Goal: Transaction & Acquisition: Subscribe to service/newsletter

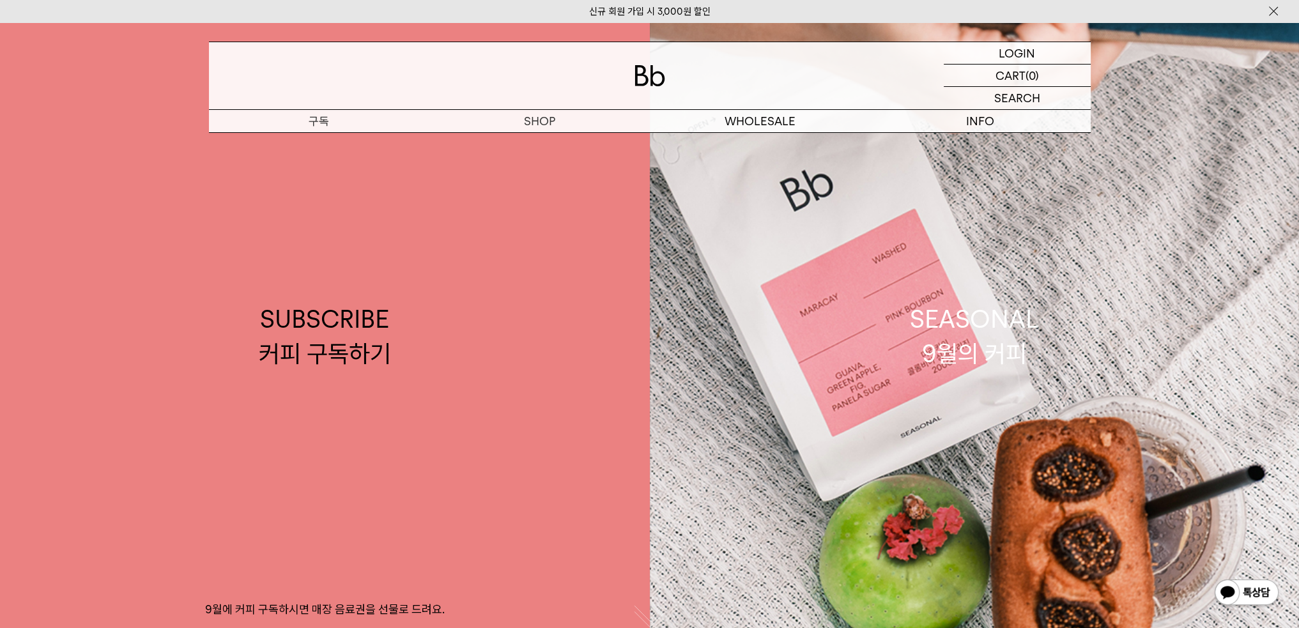
click at [338, 114] on p "구독" at bounding box center [319, 121] width 220 height 22
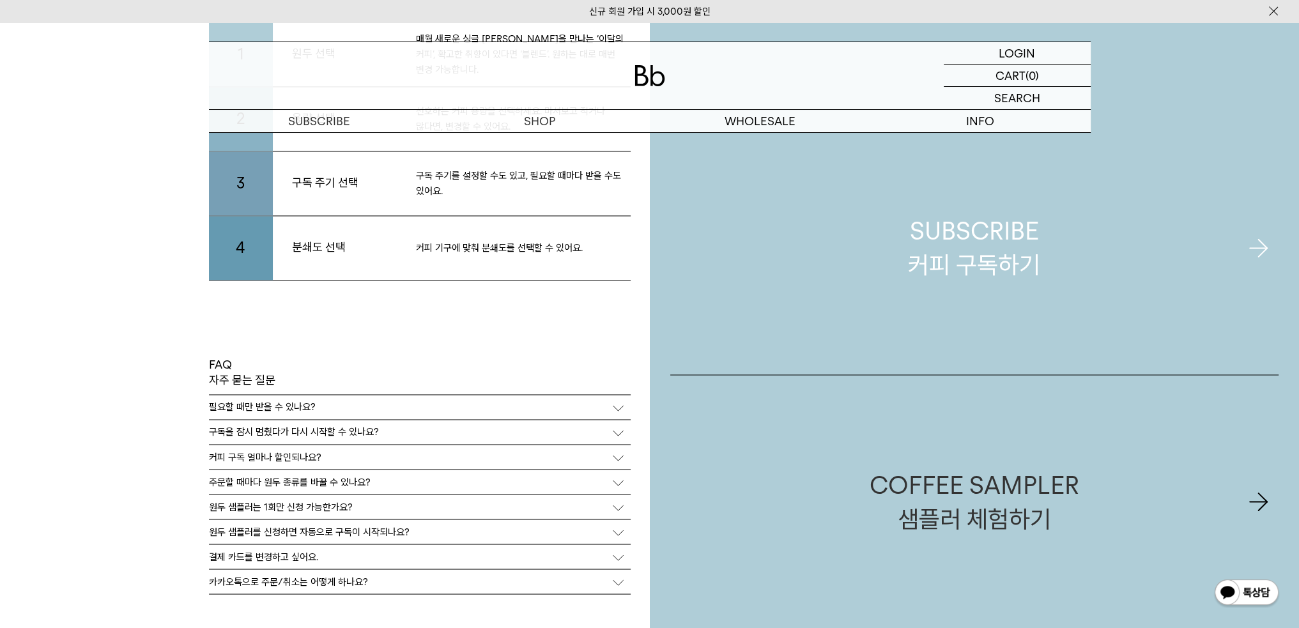
scroll to position [3148, 0]
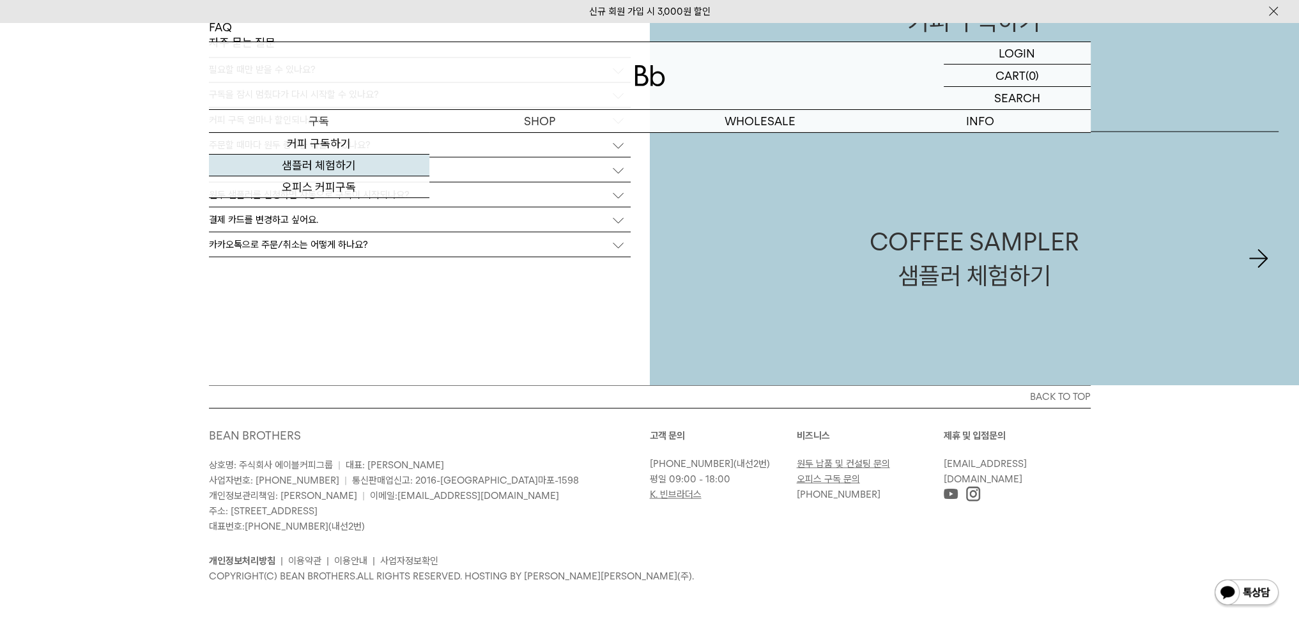
click at [315, 168] on link "샘플러 체험하기" at bounding box center [319, 166] width 220 height 22
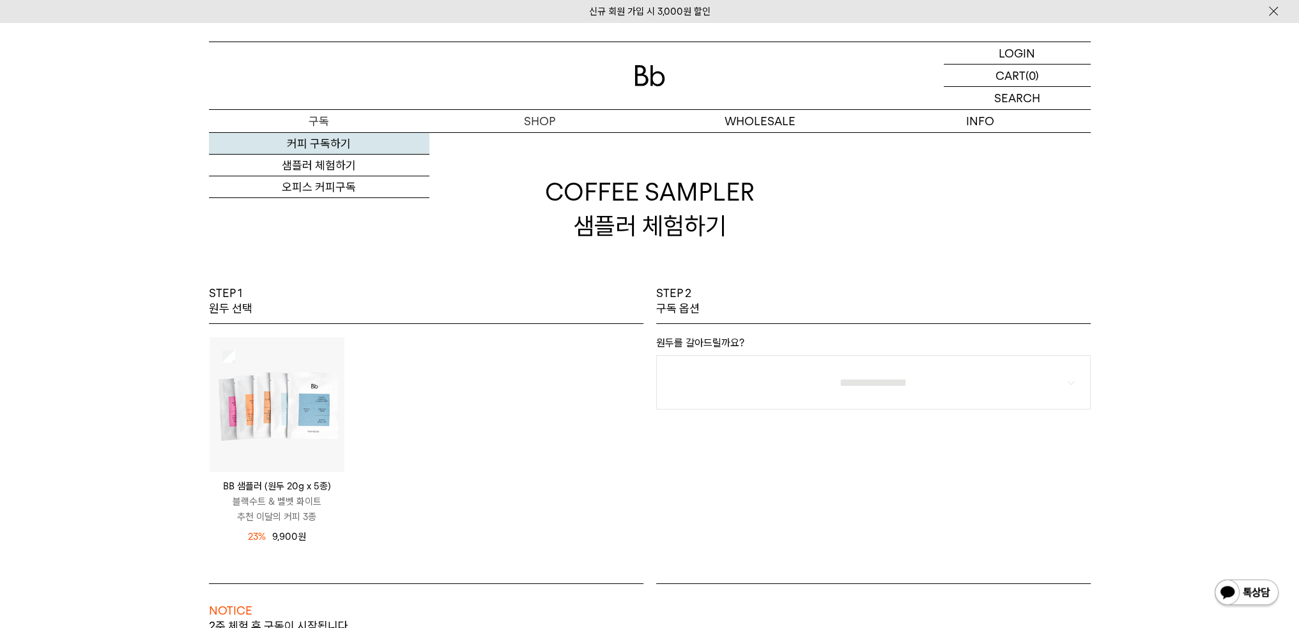
click at [315, 142] on link "커피 구독하기" at bounding box center [319, 144] width 220 height 22
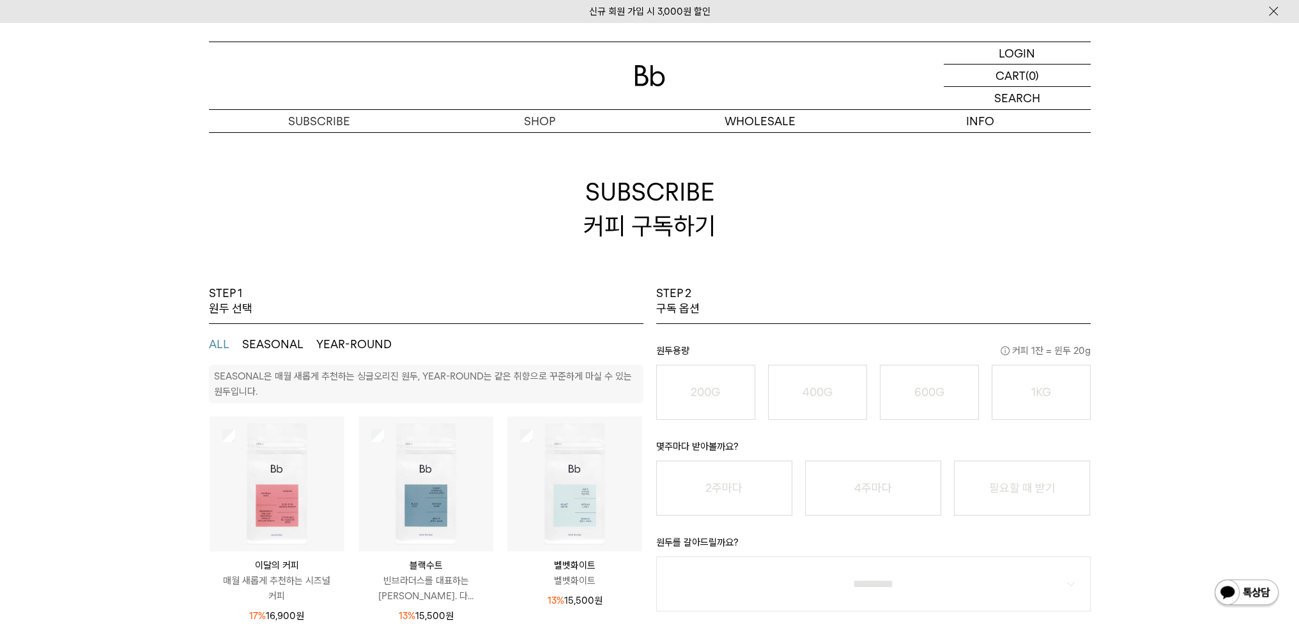
click at [274, 348] on button "SEASONAL" at bounding box center [272, 344] width 61 height 15
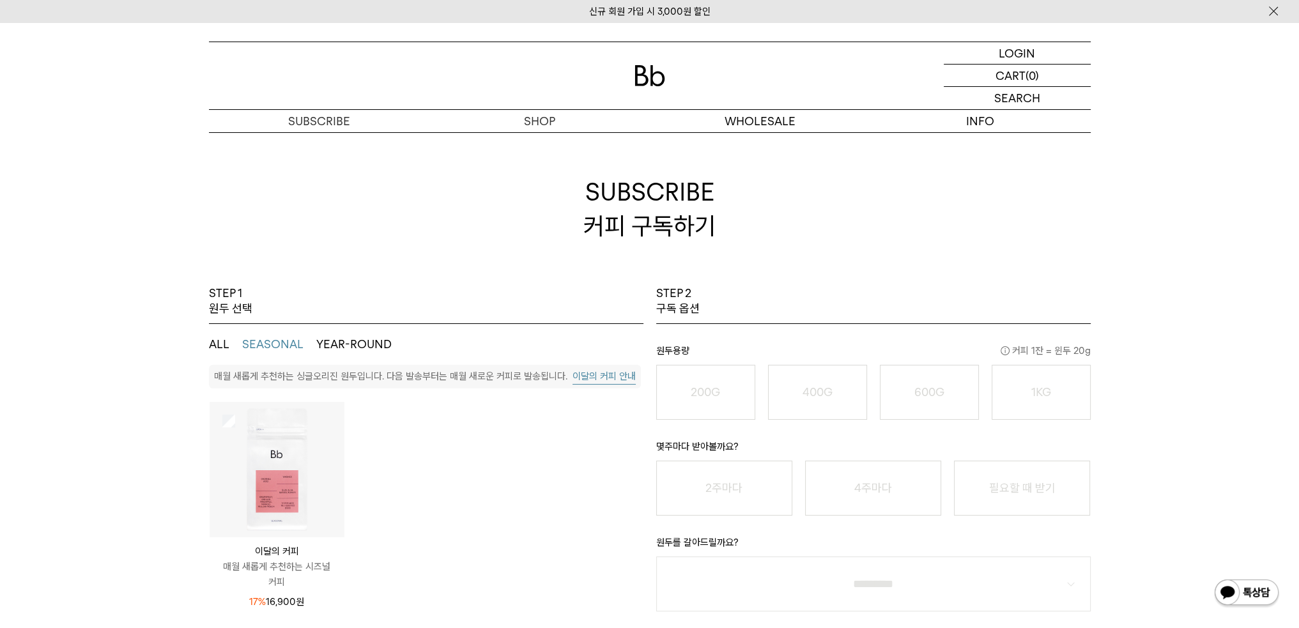
click at [344, 340] on button "YEAR-ROUND" at bounding box center [353, 344] width 75 height 15
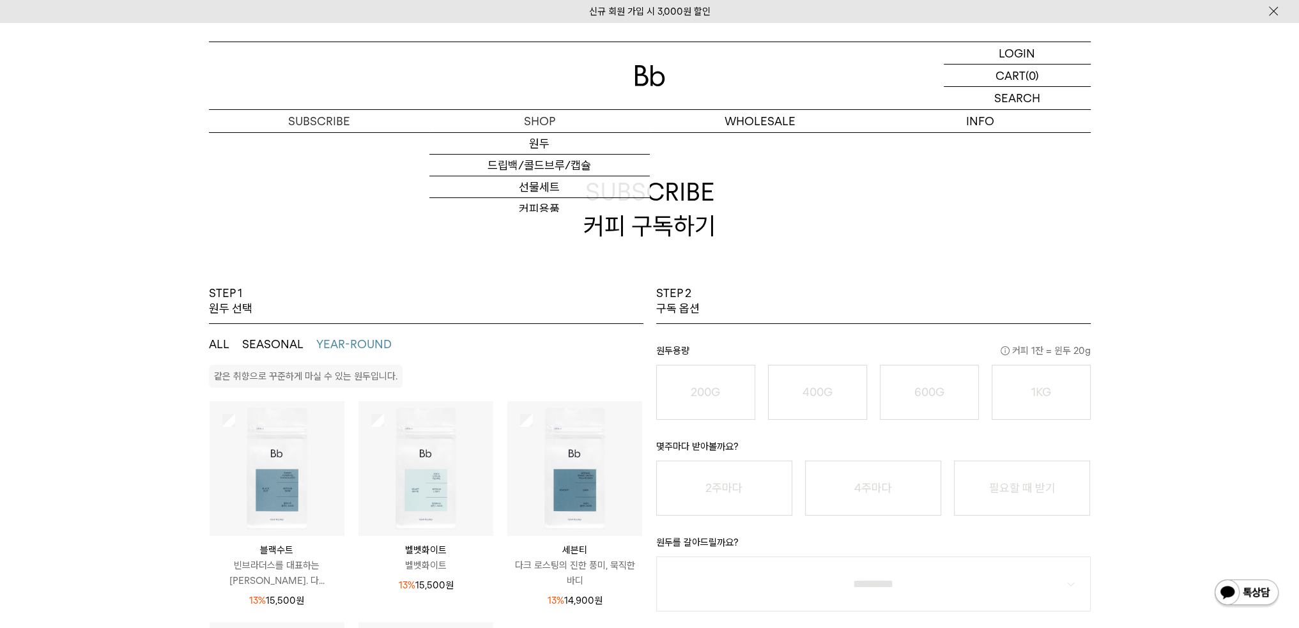
click at [459, 411] on img at bounding box center [425, 468] width 135 height 135
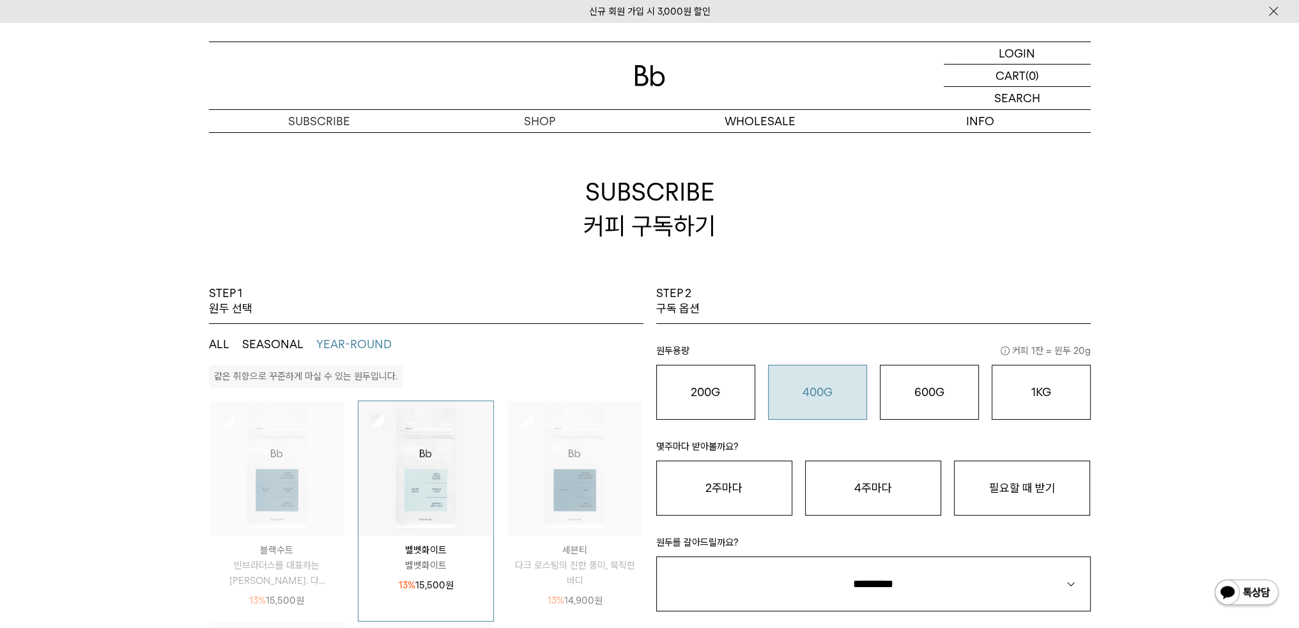
click at [801, 406] on button "400G 31,000 원" at bounding box center [817, 392] width 99 height 55
click at [757, 482] on button "2주마다" at bounding box center [724, 488] width 136 height 55
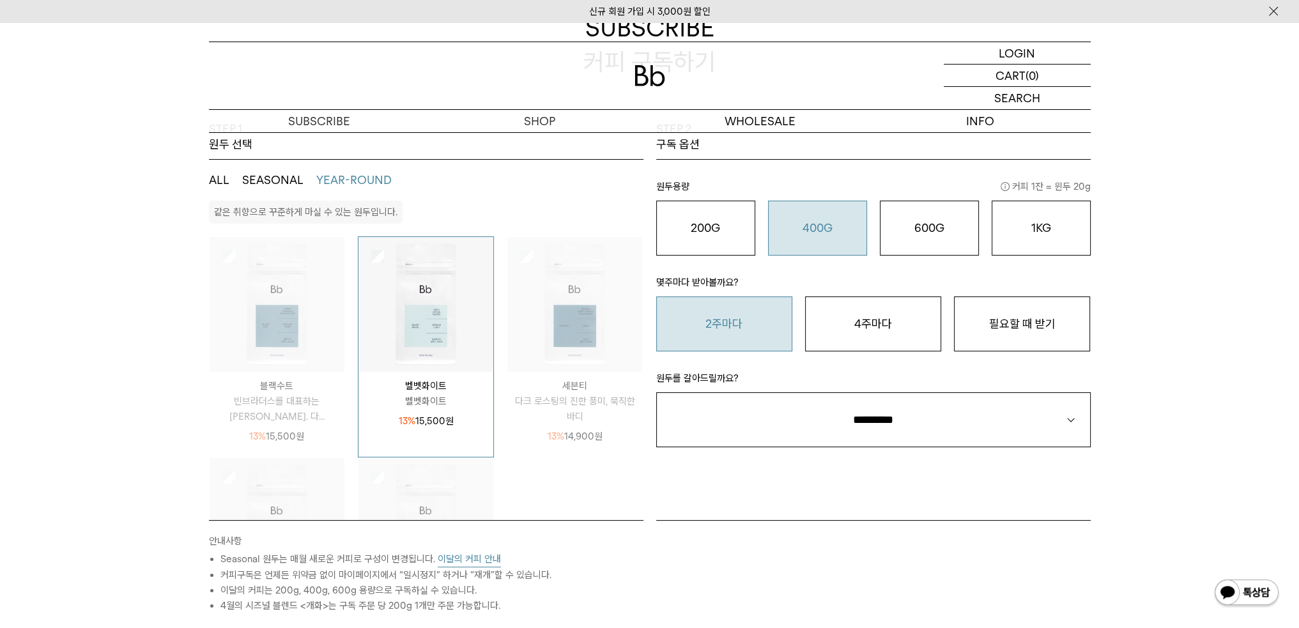
scroll to position [192, 0]
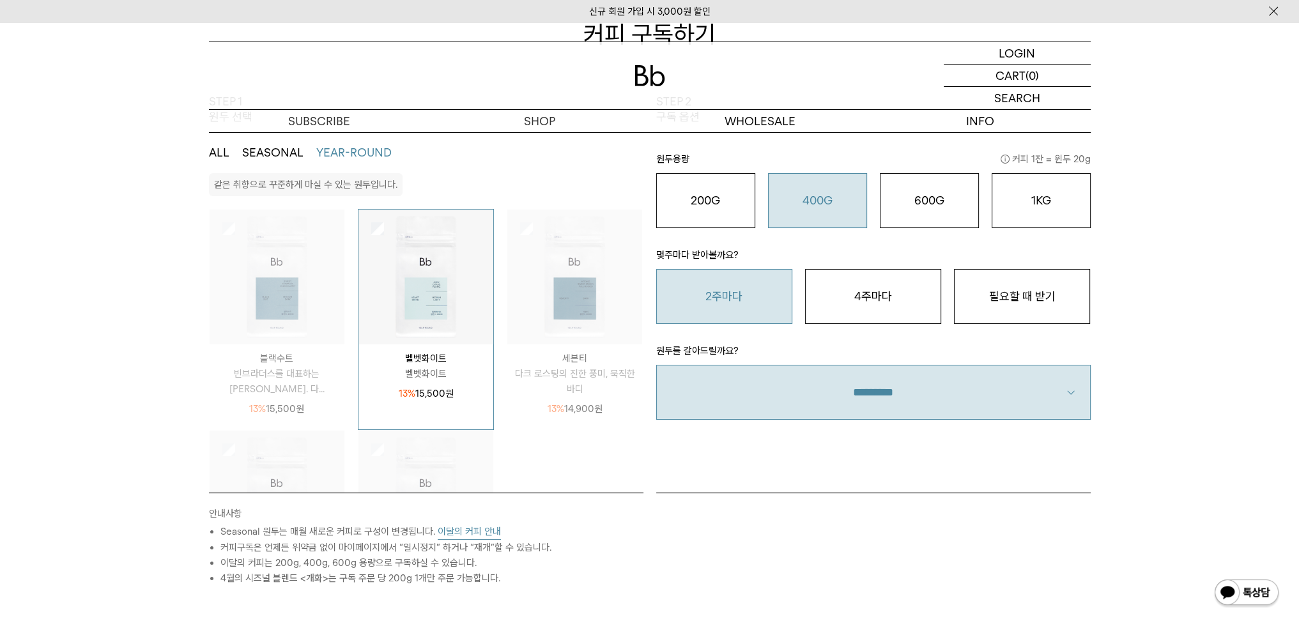
click at [763, 385] on select "**********" at bounding box center [873, 392] width 434 height 55
select select "**"
click at [656, 365] on select "**********" at bounding box center [873, 392] width 434 height 55
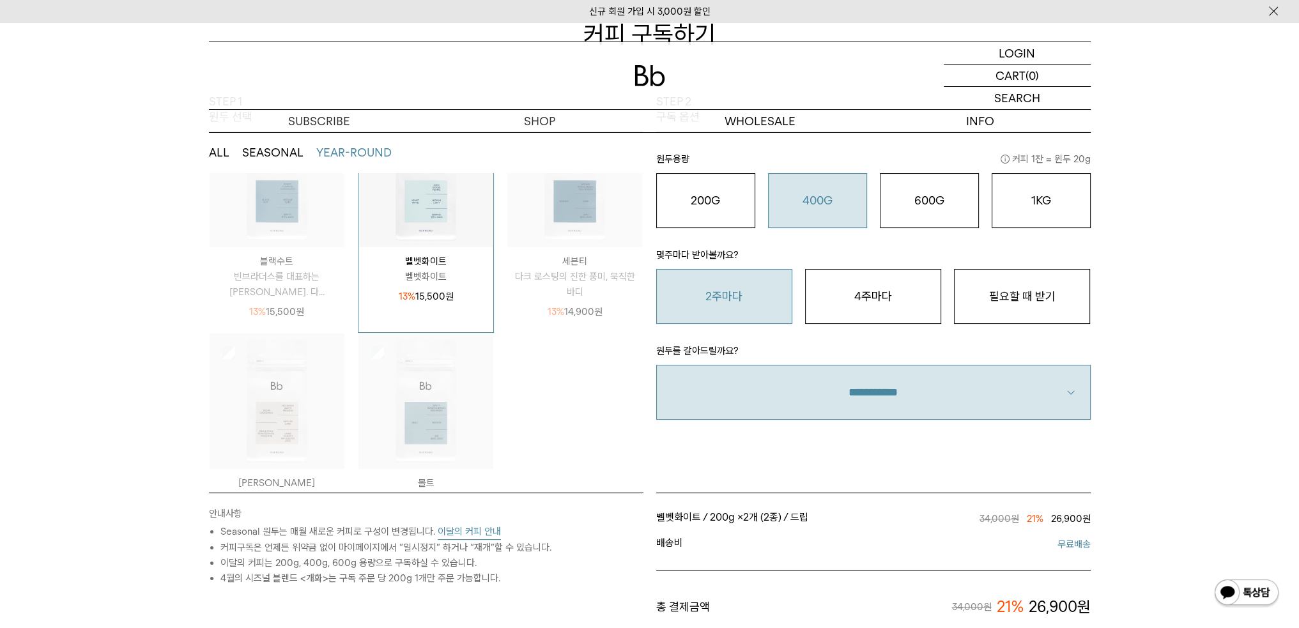
scroll to position [152, 0]
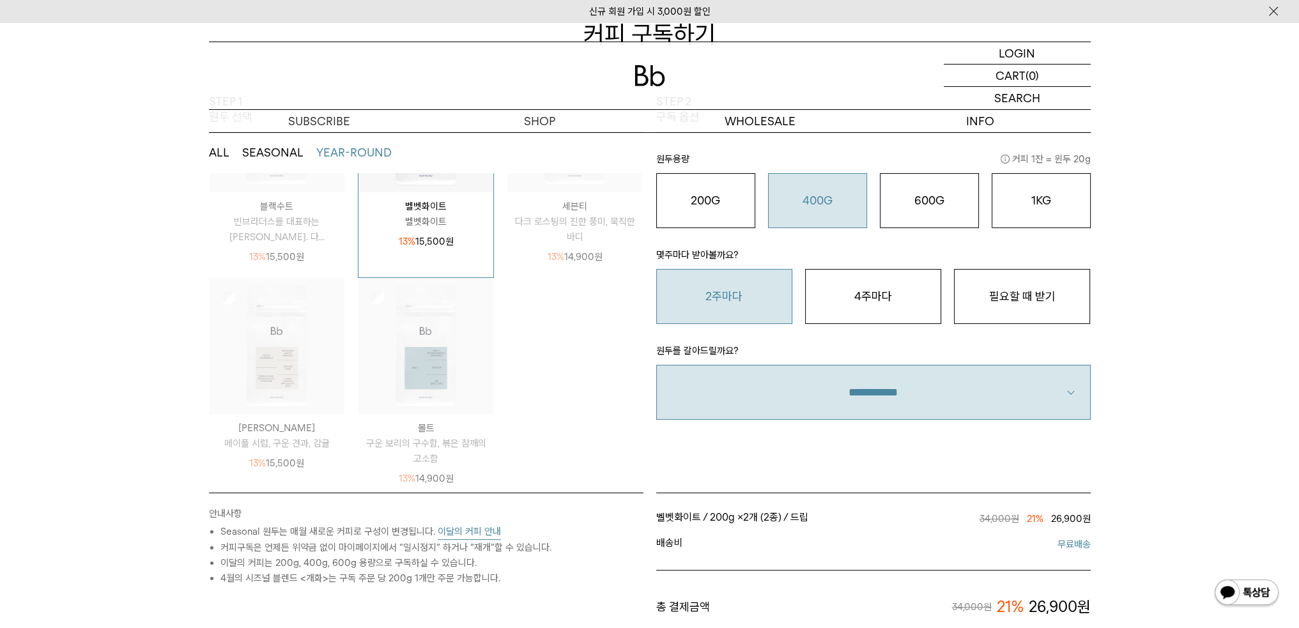
click at [389, 398] on img at bounding box center [425, 346] width 135 height 135
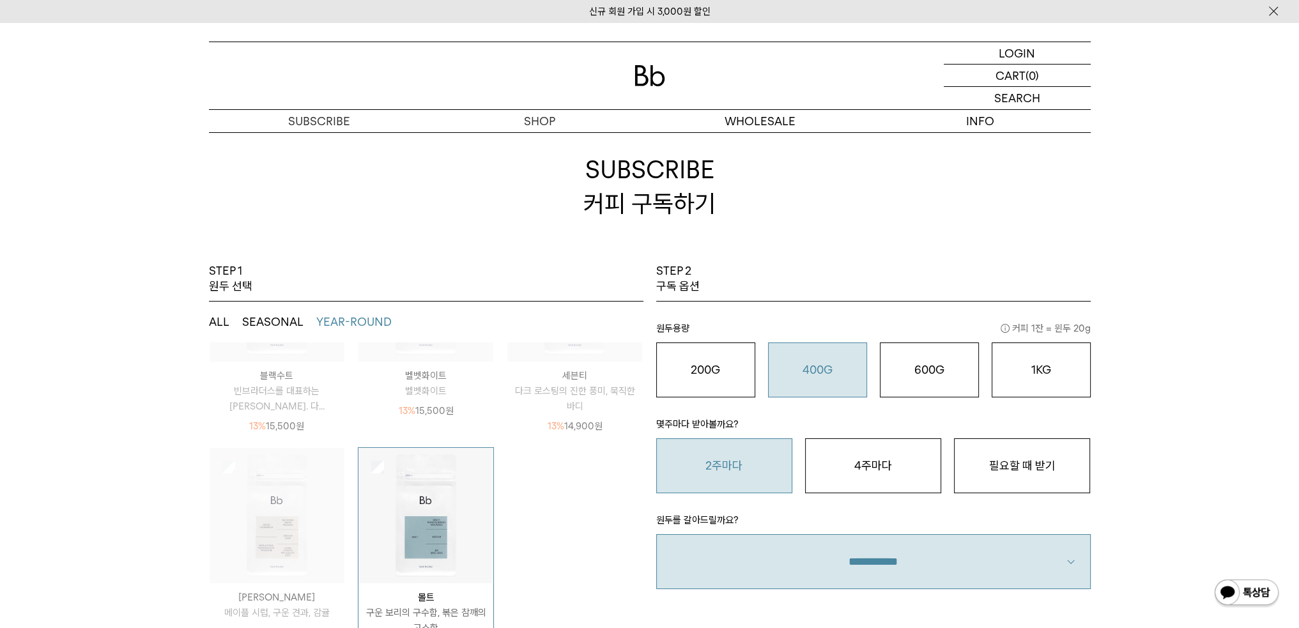
scroll to position [0, 0]
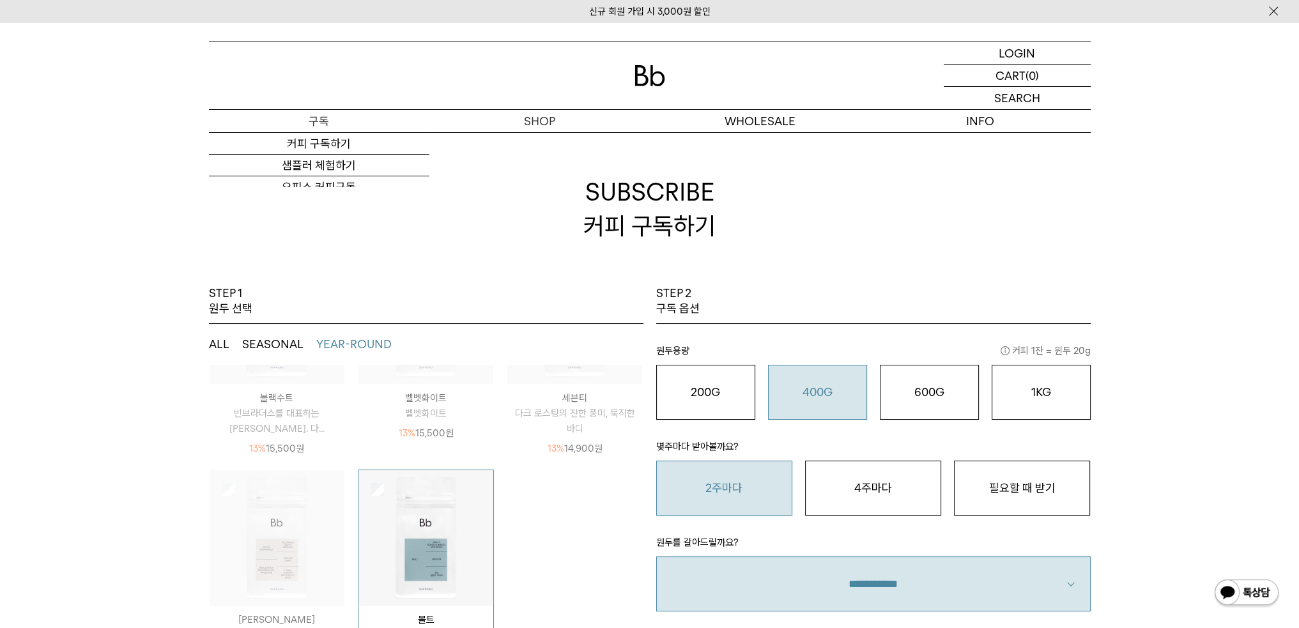
click at [289, 123] on p "구독" at bounding box center [319, 121] width 220 height 22
